Goal: Information Seeking & Learning: Understand process/instructions

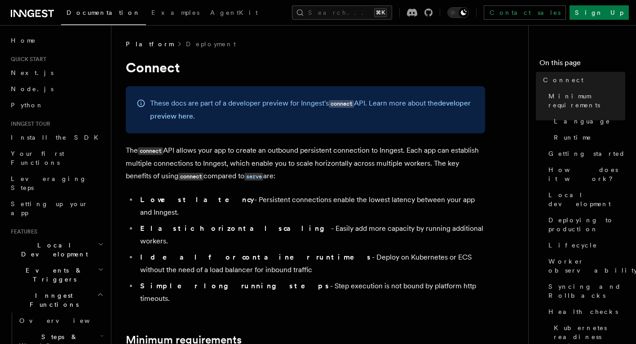
click at [308, 64] on h1 "Connect" at bounding box center [305, 67] width 359 height 16
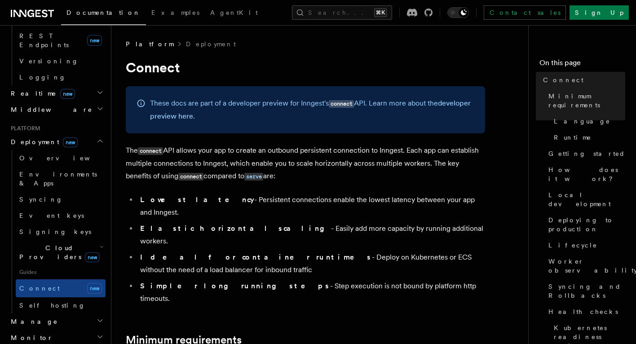
scroll to position [371, 0]
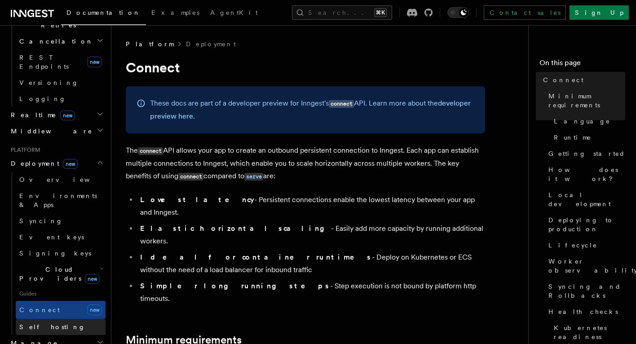
click at [64, 319] on link "Self hosting" at bounding box center [61, 327] width 90 height 16
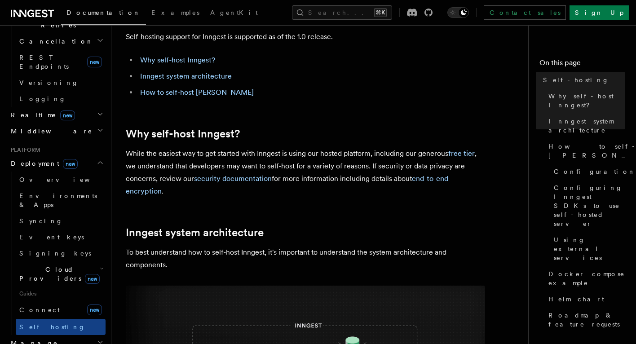
scroll to position [84, 0]
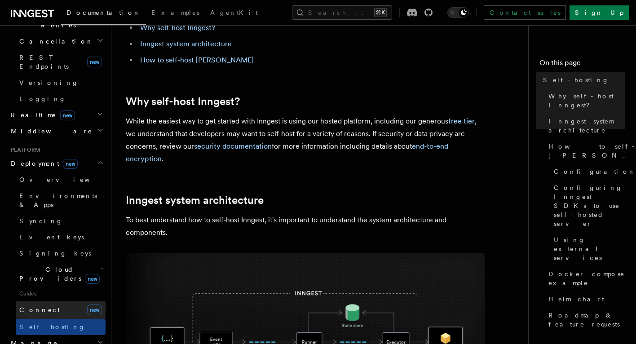
click at [66, 301] on link "Connect new" at bounding box center [61, 310] width 90 height 18
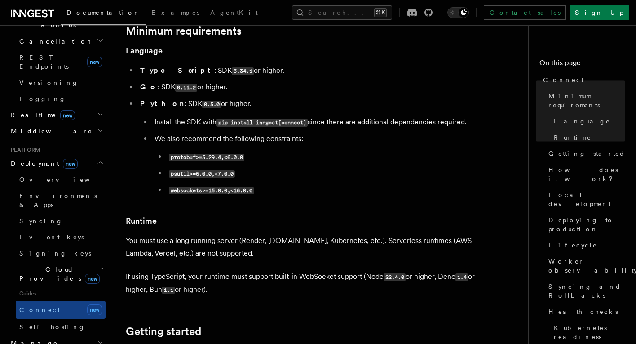
scroll to position [368, 0]
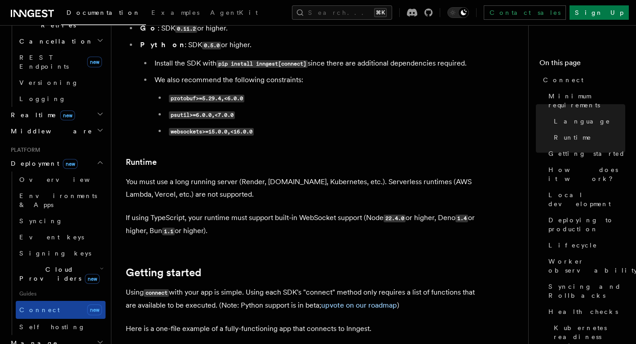
click at [81, 301] on link "Connect new" at bounding box center [61, 310] width 90 height 18
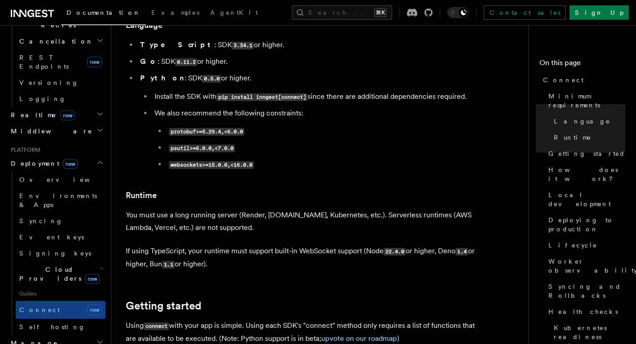
scroll to position [335, 0]
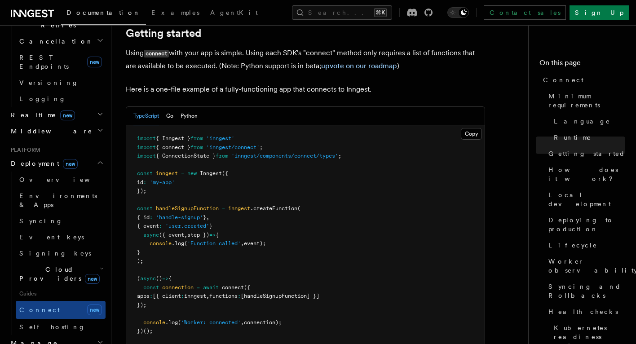
scroll to position [608, 0]
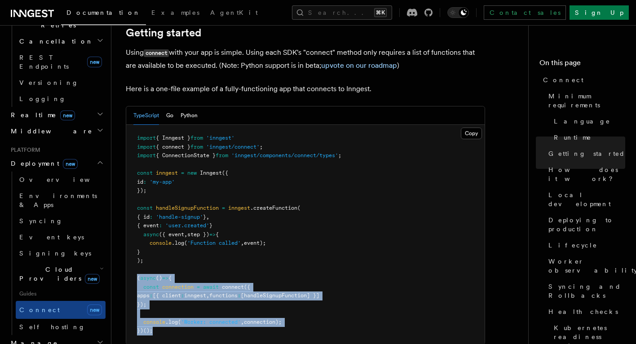
drag, startPoint x: 184, startPoint y: 298, endPoint x: 130, endPoint y: 243, distance: 77.5
click at [130, 242] on pre "import { Inngest } from 'inngest' import { connect } from 'inngest/connect' ; i…" at bounding box center [305, 235] width 358 height 220
copy code "( async () => { const connection = await connect ({ apps : [{ client : inngest …"
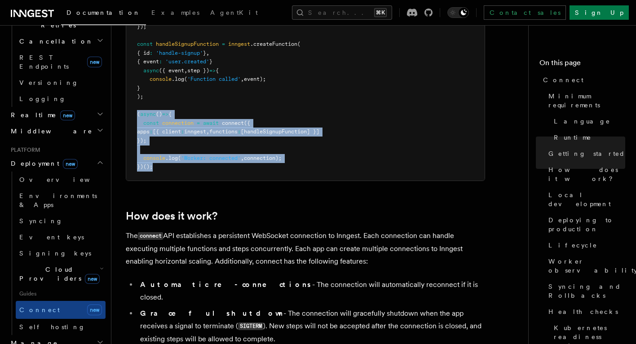
scroll to position [710, 0]
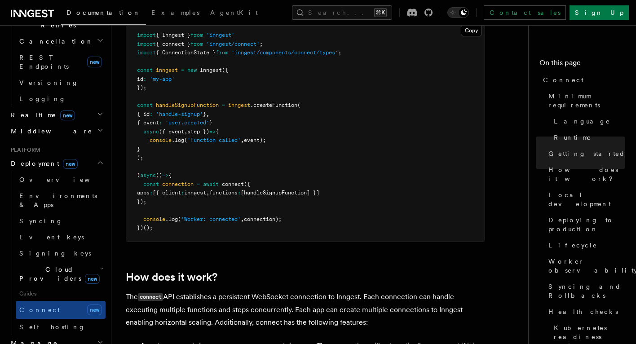
click at [167, 201] on pre "import { Inngest } from 'inngest' import { connect } from 'inngest/connect' ; i…" at bounding box center [305, 132] width 358 height 220
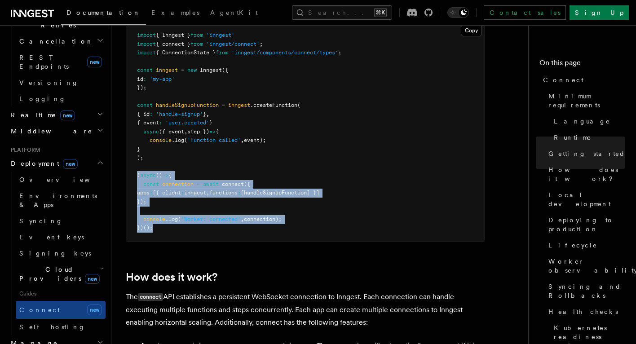
drag, startPoint x: 167, startPoint y: 201, endPoint x: 133, endPoint y: 138, distance: 71.5
click at [133, 138] on pre "import { Inngest } from 'inngest' import { connect } from 'inngest/connect' ; i…" at bounding box center [305, 132] width 358 height 220
copy code "( async () => { const connection = await connect ({ apps : [{ client : inngest …"
click at [191, 200] on pre "import { Inngest } from 'inngest' import { connect } from 'inngest/connect' ; i…" at bounding box center [305, 132] width 358 height 220
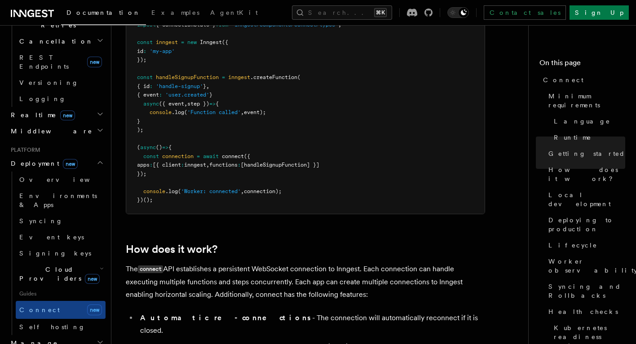
scroll to position [741, 0]
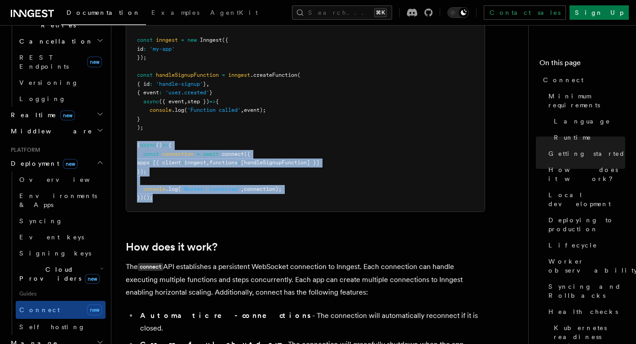
drag, startPoint x: 159, startPoint y: 163, endPoint x: 137, endPoint y: 110, distance: 56.8
click at [137, 110] on pre "import { Inngest } from 'inngest' import { connect } from 'inngest/connect' ; i…" at bounding box center [305, 102] width 358 height 220
copy code "( async () => { const connection = await connect ({ apps : [{ client : inngest …"
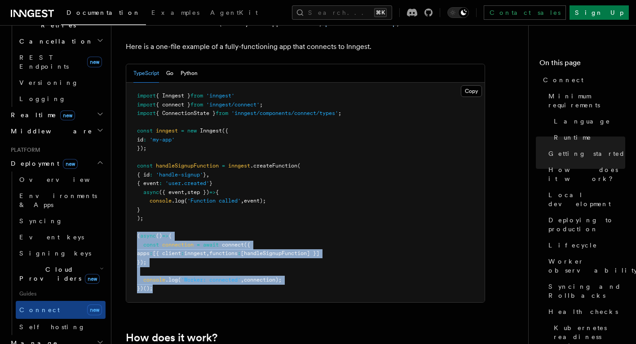
scroll to position [641, 0]
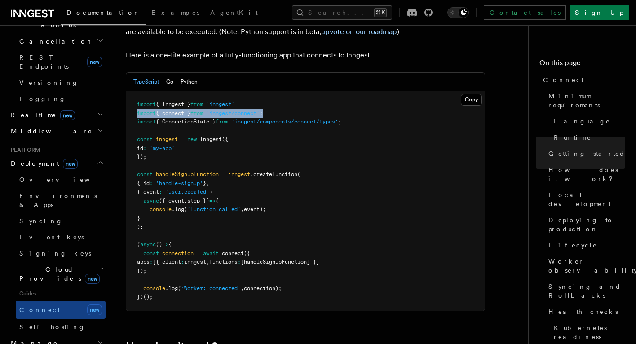
drag, startPoint x: 277, startPoint y: 78, endPoint x: 131, endPoint y: 79, distance: 146.4
click at [131, 91] on pre "import { Inngest } from 'inngest' import { connect } from 'inngest/connect' ; i…" at bounding box center [305, 201] width 358 height 220
copy span "import { connect } from 'inngest/connect' ;"
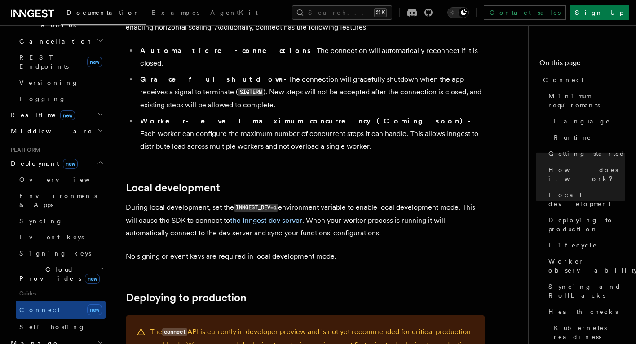
scroll to position [1011, 0]
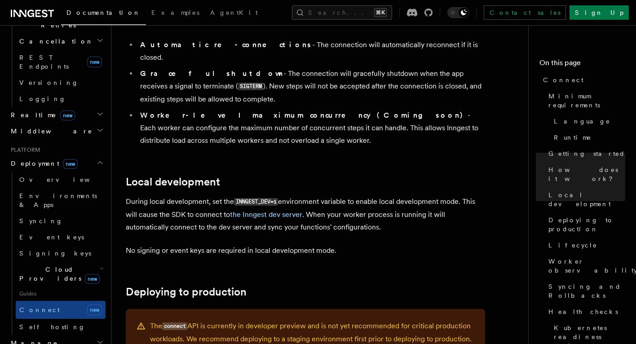
click at [245, 198] on code "INNGEST_DEV=1" at bounding box center [256, 202] width 44 height 8
copy code "INNGEST_DEV"
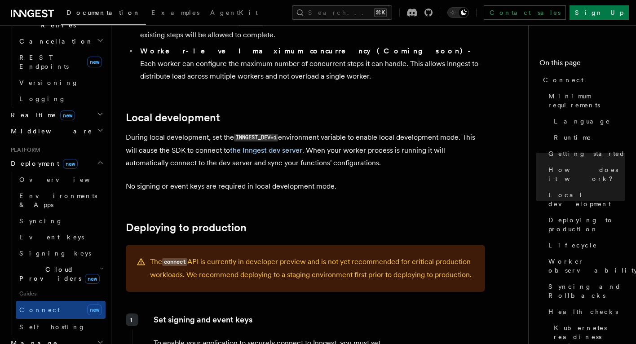
click at [314, 221] on h2 "Deploying to production" at bounding box center [305, 227] width 359 height 13
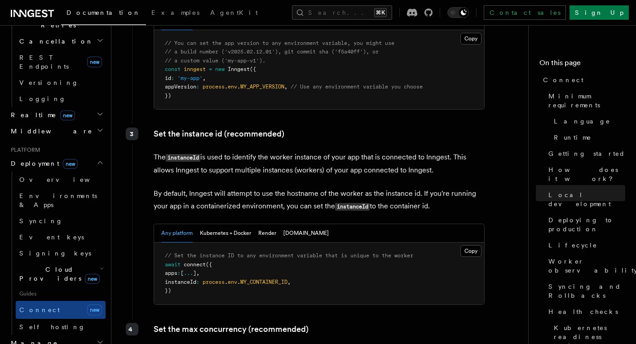
scroll to position [1619, 0]
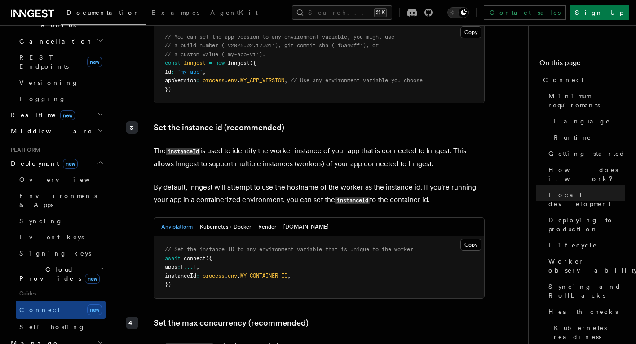
click at [196, 273] on span "instanceId" at bounding box center [180, 276] width 31 height 6
click at [185, 273] on span "instanceId" at bounding box center [180, 276] width 31 height 6
copy span "instanceId"
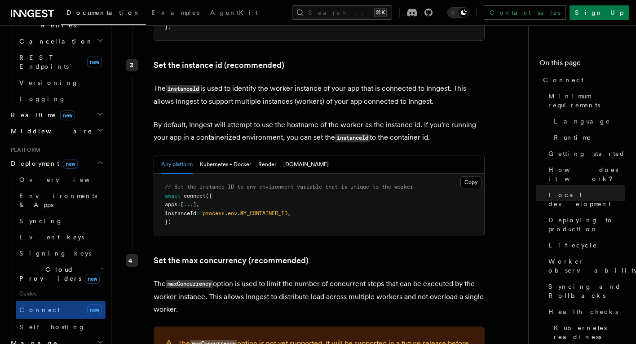
scroll to position [1626, 0]
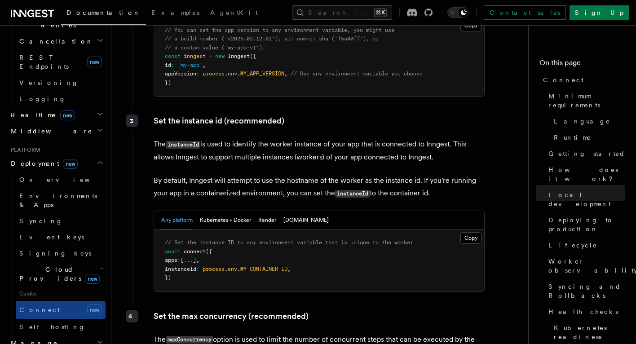
click at [190, 266] on span "instanceId" at bounding box center [180, 269] width 31 height 6
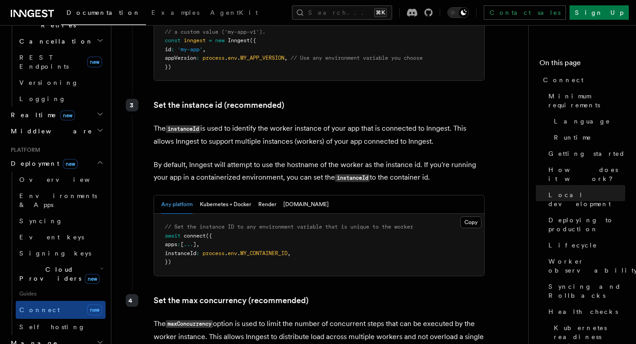
click at [330, 159] on p "By default, Inngest will attempt to use the hostname of the worker as the insta…" at bounding box center [319, 172] width 331 height 26
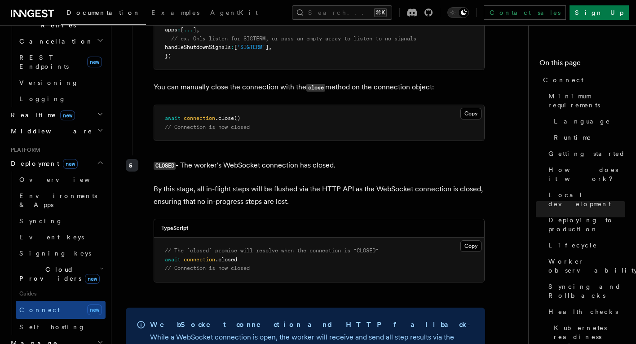
scroll to position [2754, 0]
